Goal: Information Seeking & Learning: Learn about a topic

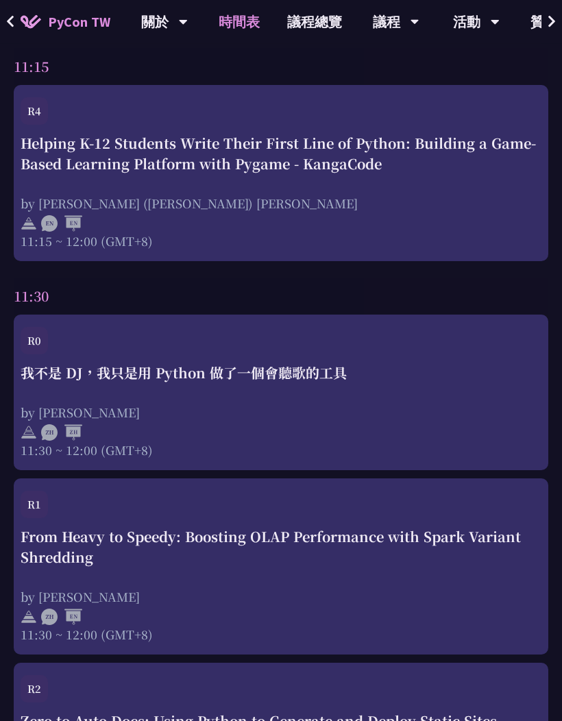
scroll to position [1842, 0]
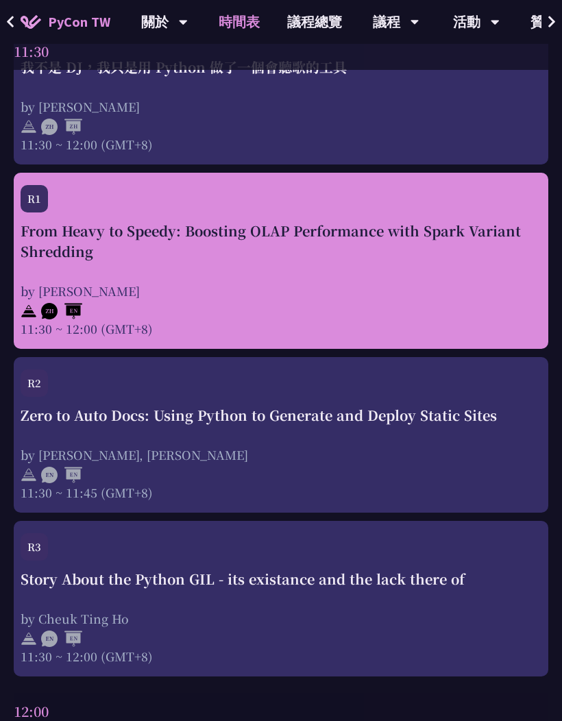
click at [510, 335] on div "11:30 ~ 12:00 (GMT+8)" at bounding box center [281, 328] width 521 height 17
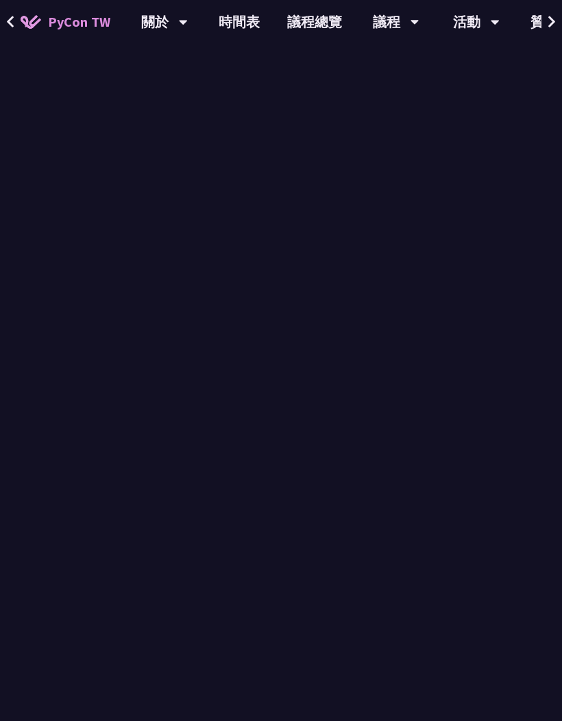
scroll to position [18, 0]
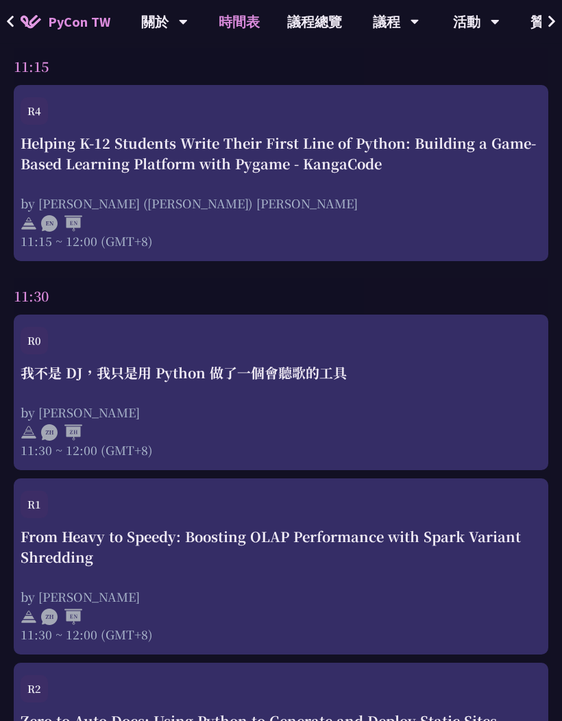
scroll to position [1842, 0]
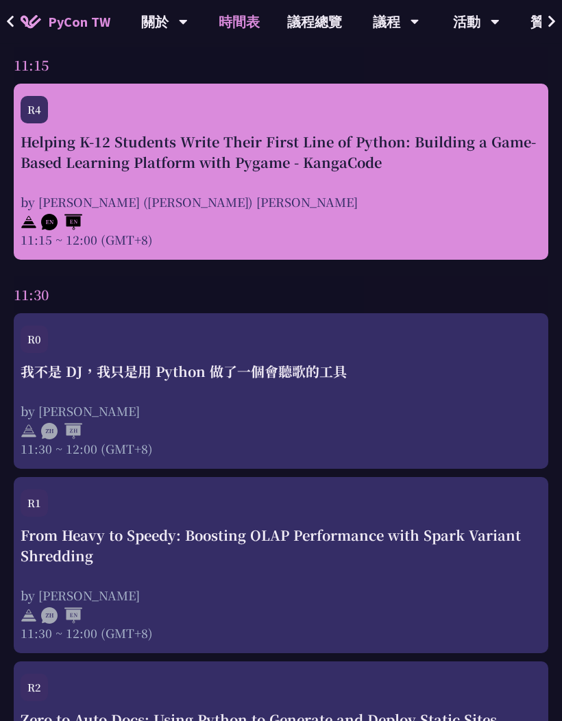
click at [73, 154] on div "Helping K-12 Students Write Their First Line of Python: Building a Game-Based L…" at bounding box center [281, 152] width 521 height 41
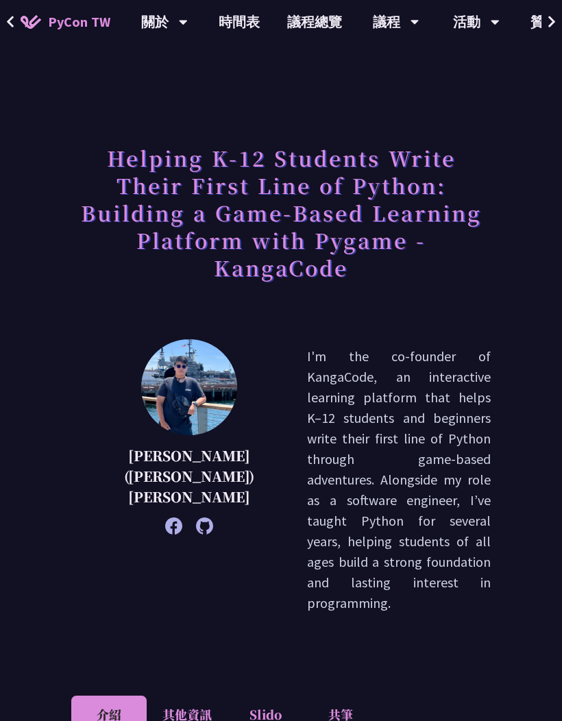
click at [16, 11] on button at bounding box center [10, 22] width 21 height 44
click at [6, 8] on button at bounding box center [10, 22] width 21 height 44
click at [15, 12] on button at bounding box center [10, 22] width 21 height 44
click at [8, 15] on icon at bounding box center [10, 22] width 9 height 14
click at [59, 27] on span "PyCon TW" at bounding box center [79, 22] width 62 height 21
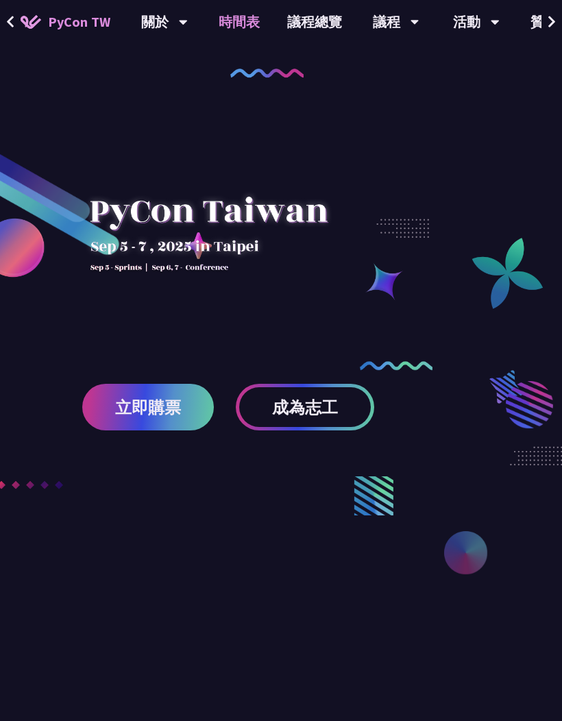
click at [241, 20] on link "時間表" at bounding box center [239, 22] width 69 height 44
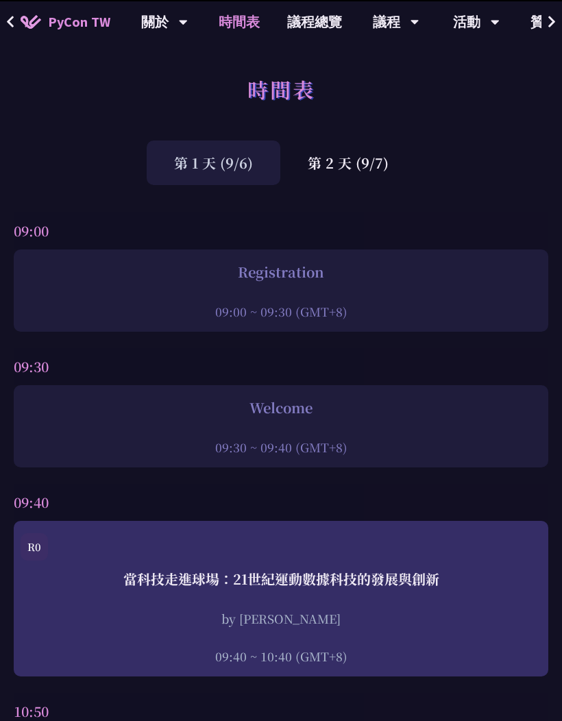
scroll to position [1843, 0]
